Goal: Task Accomplishment & Management: Use online tool/utility

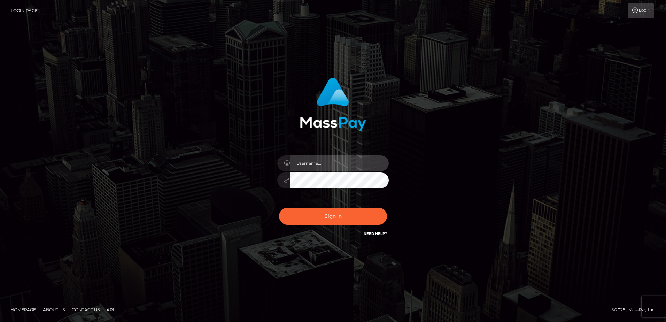
type input "alice.of"
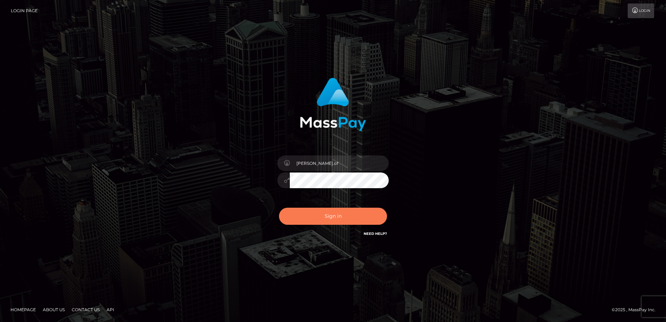
click at [317, 211] on button "Sign in" at bounding box center [333, 215] width 108 height 17
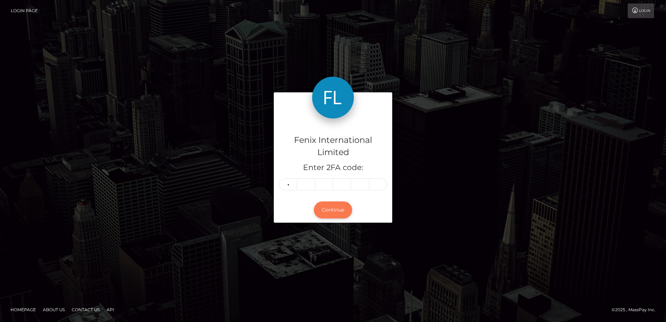
type input "4"
type input "9"
type input "5"
type input "6"
type input "4"
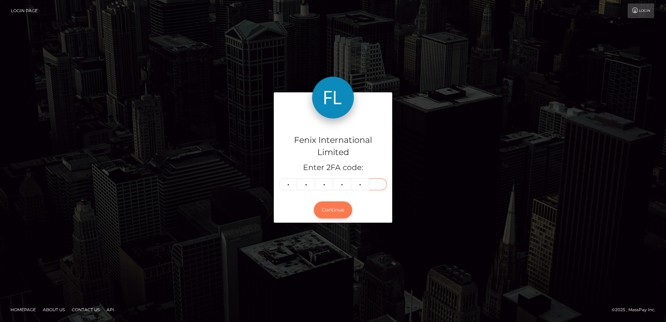
type input "2"
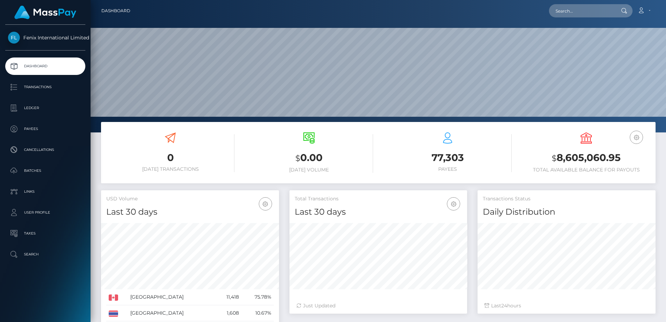
scroll to position [124, 178]
click at [54, 174] on p "Batches" at bounding box center [45, 170] width 74 height 10
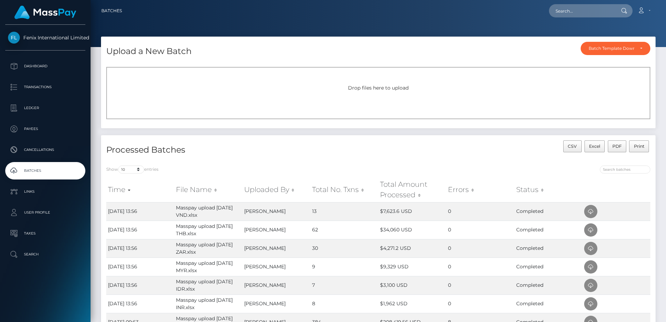
click at [388, 91] on div "Drop files here to upload" at bounding box center [378, 87] width 528 height 7
click at [384, 94] on div "Drop files here to upload" at bounding box center [378, 93] width 544 height 52
click at [367, 85] on span "Drop files here to upload" at bounding box center [378, 88] width 61 height 6
click at [368, 105] on div "Drop files here to upload" at bounding box center [378, 93] width 544 height 52
click at [400, 92] on div "Drop files here to upload" at bounding box center [378, 93] width 544 height 52
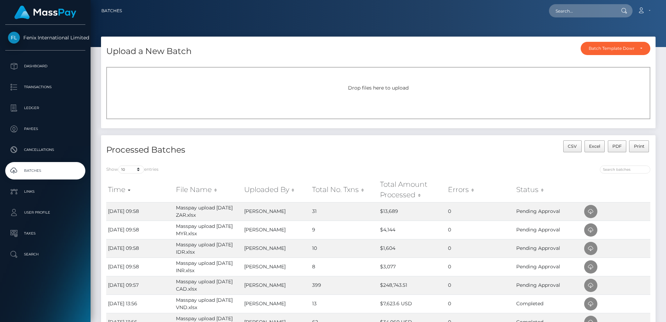
click at [379, 100] on div "Drop files here to upload" at bounding box center [378, 93] width 544 height 52
click at [373, 91] on div "Drop files here to upload" at bounding box center [378, 87] width 528 height 7
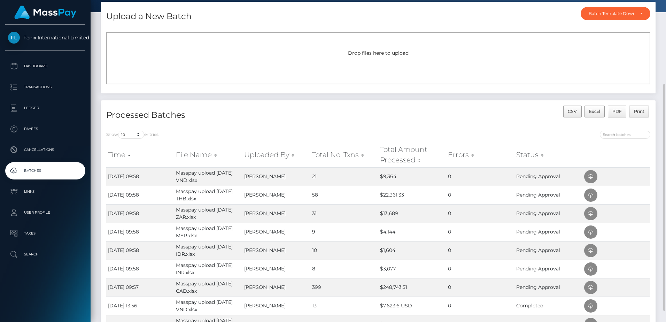
scroll to position [70, 0]
